Goal: Task Accomplishment & Management: Manage account settings

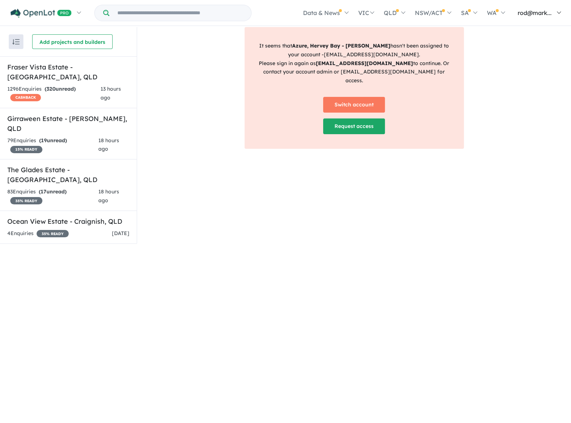
click at [529, 15] on span "rod@mark..." at bounding box center [535, 12] width 34 height 7
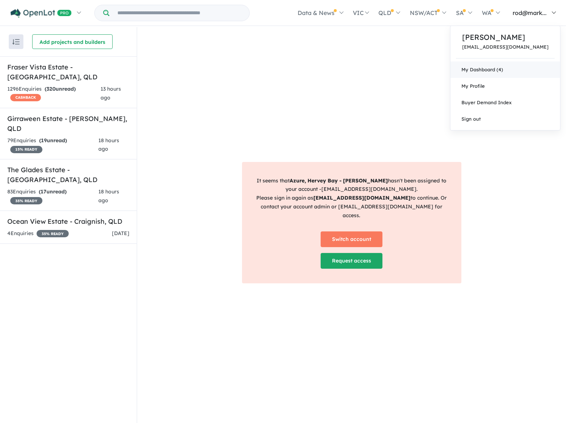
click at [504, 67] on link "My Dashboard (4)" at bounding box center [505, 69] width 110 height 16
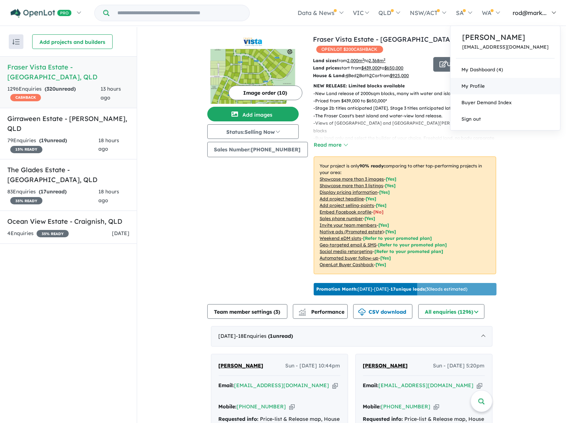
click at [485, 84] on span "My Profile" at bounding box center [472, 86] width 23 height 6
click at [509, 44] on p "[EMAIL_ADDRESS][DOMAIN_NAME]" at bounding box center [505, 46] width 86 height 5
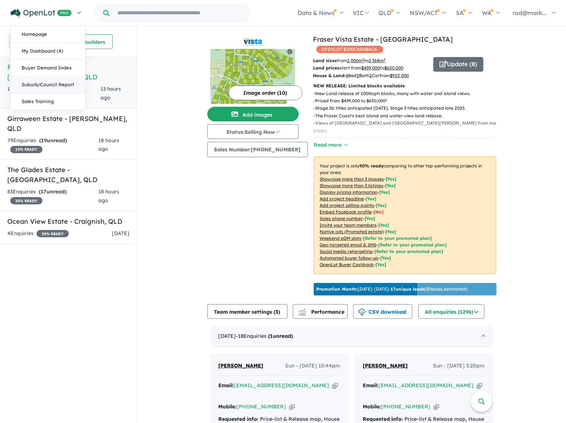
click at [29, 83] on link "Suburb/Council Report" at bounding box center [48, 84] width 75 height 17
